Goal: Check status: Check status

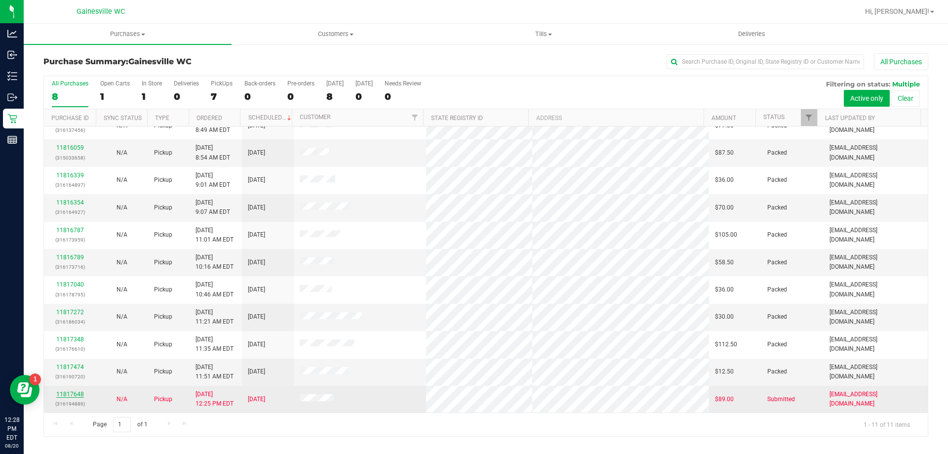
click at [67, 397] on link "11817648" at bounding box center [70, 394] width 28 height 7
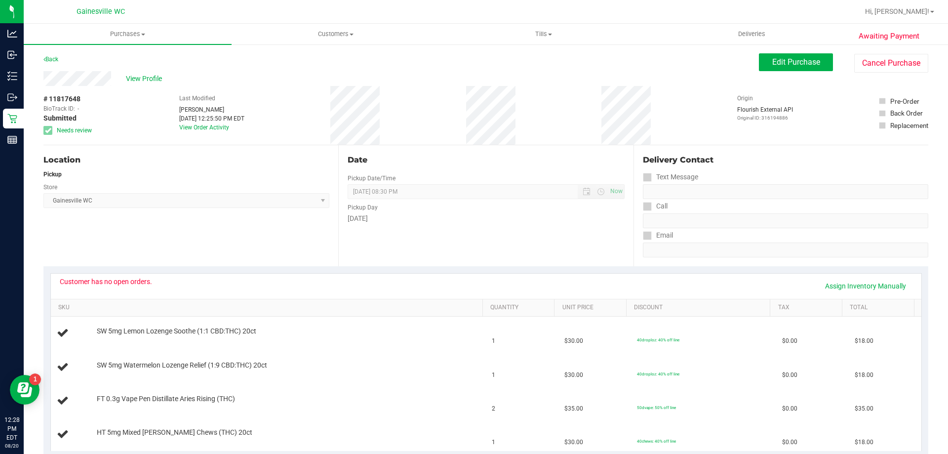
drag, startPoint x: 102, startPoint y: 285, endPoint x: 143, endPoint y: 280, distance: 41.4
click at [143, 280] on div "Customer has no open orders." at bounding box center [106, 282] width 92 height 8
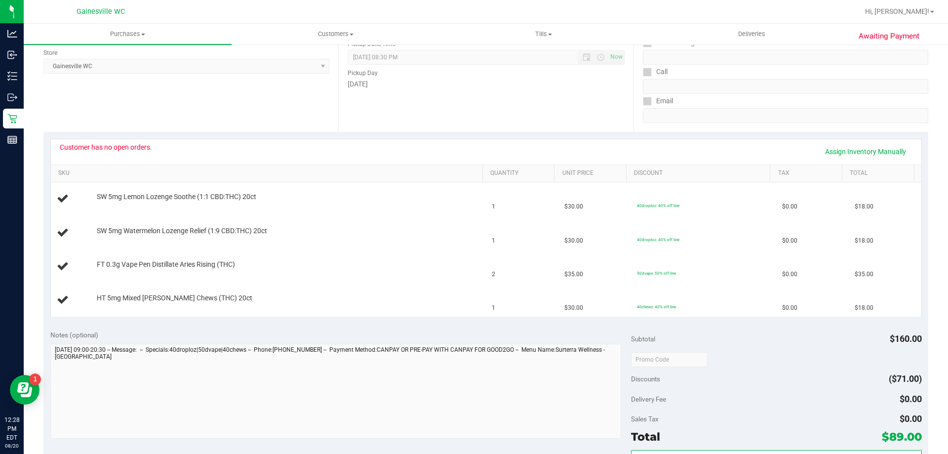
scroll to position [148, 0]
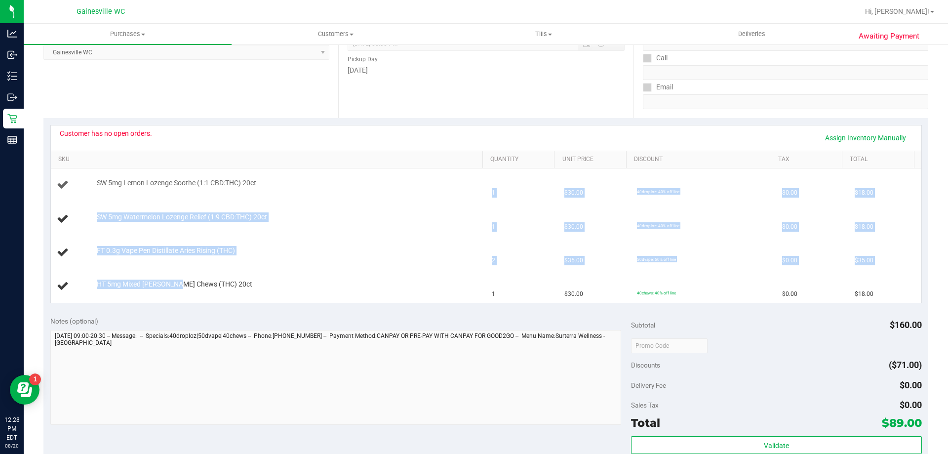
drag, startPoint x: 178, startPoint y: 282, endPoint x: 169, endPoint y: 200, distance: 82.5
click at [169, 200] on tbody "SW 5mg Lemon Lozenge Soothe (1:1 CBD:THC) 20ct 1 $30.00 40droploz: 40% off line…" at bounding box center [486, 235] width 871 height 134
click at [169, 200] on td "SW 5mg Lemon Lozenge Soothe (1:1 CBD:THC) 20ct" at bounding box center [269, 185] width 436 height 34
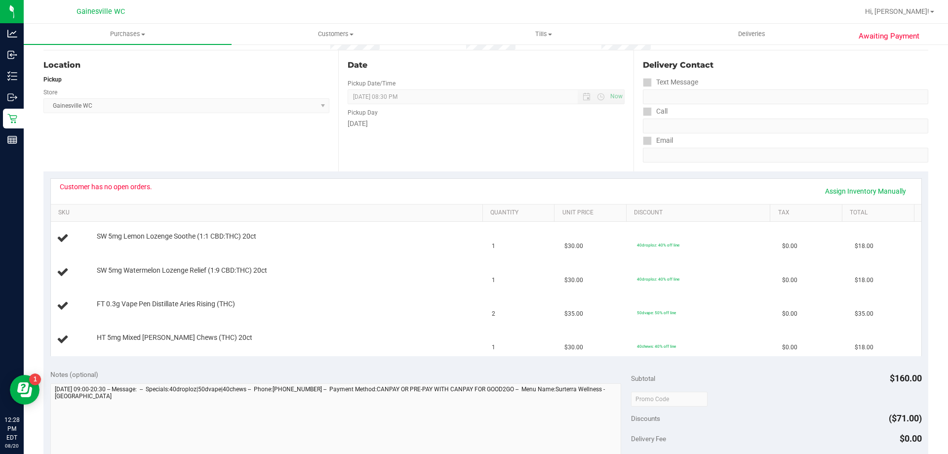
scroll to position [0, 0]
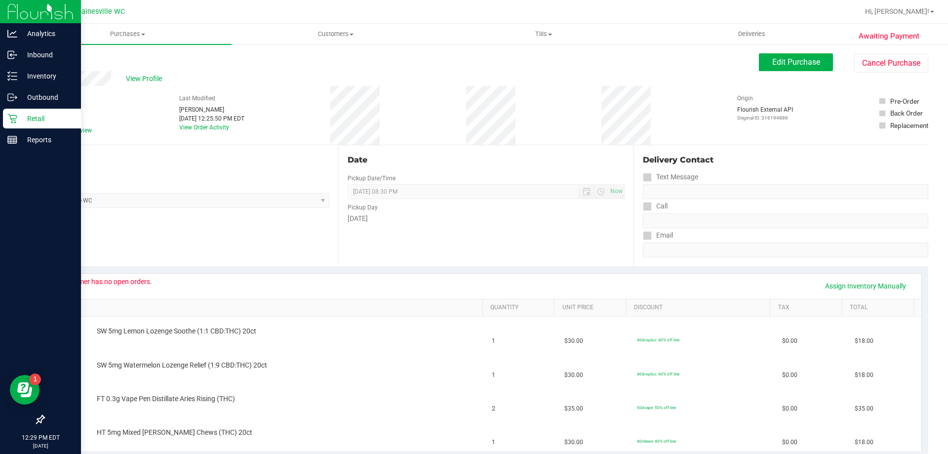
click at [20, 120] on p "Retail" at bounding box center [46, 119] width 59 height 12
